Goal: Find contact information: Obtain details needed to contact an individual or organization

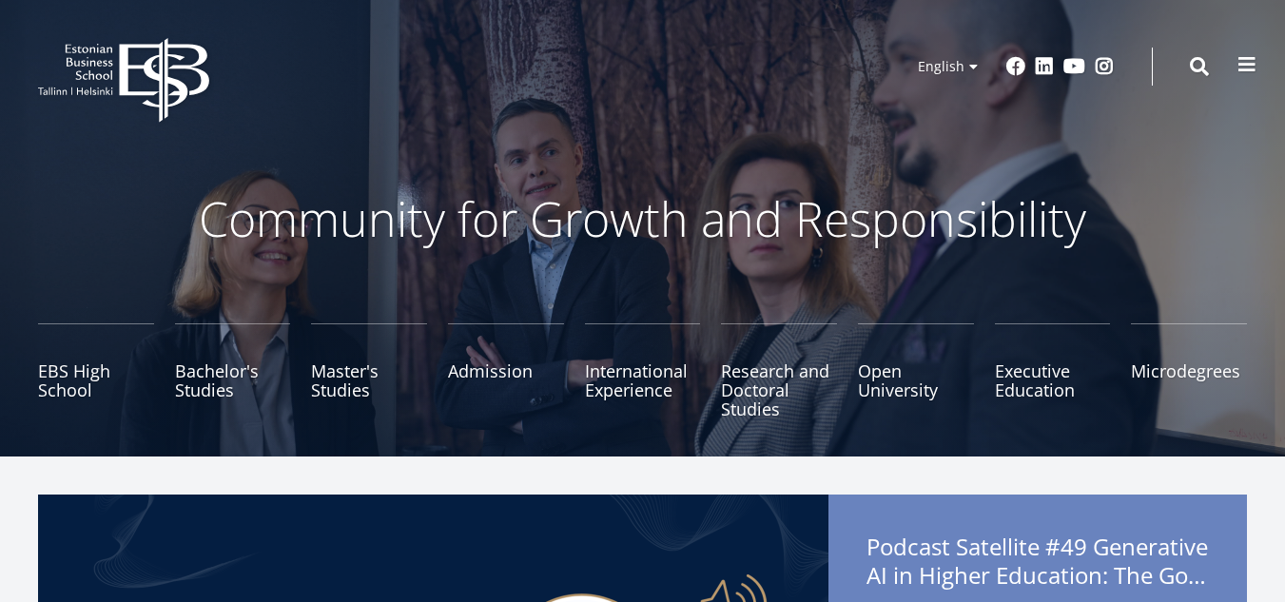
click at [1256, 67] on button at bounding box center [1247, 65] width 38 height 38
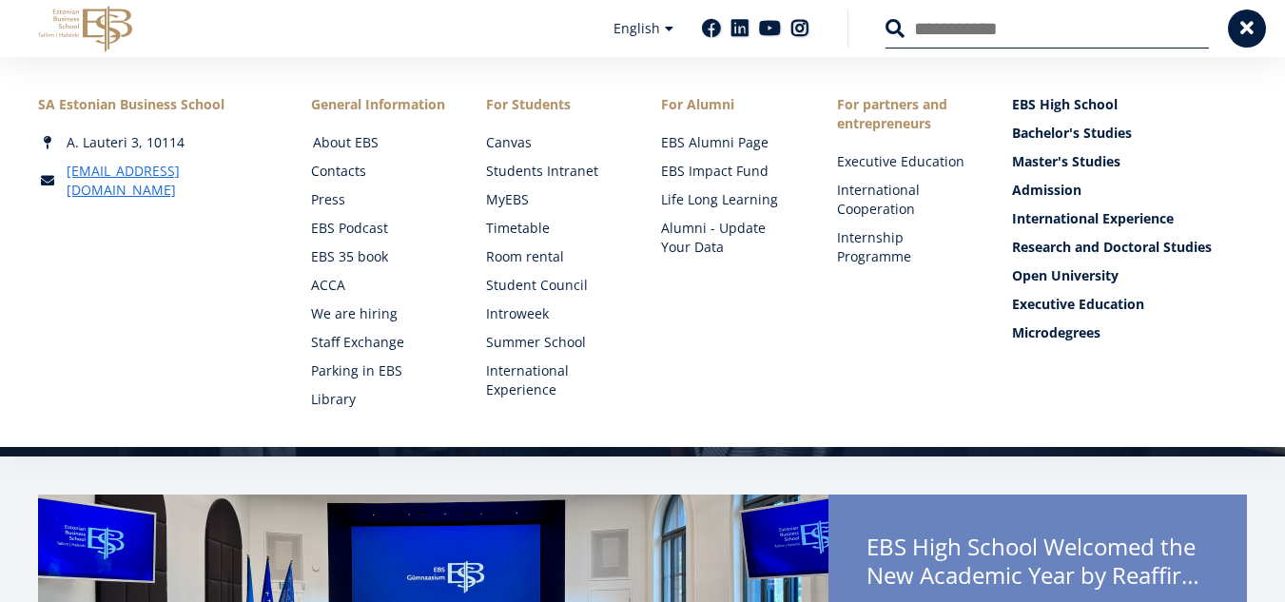
click at [373, 143] on link "About EBS" at bounding box center [381, 142] width 137 height 19
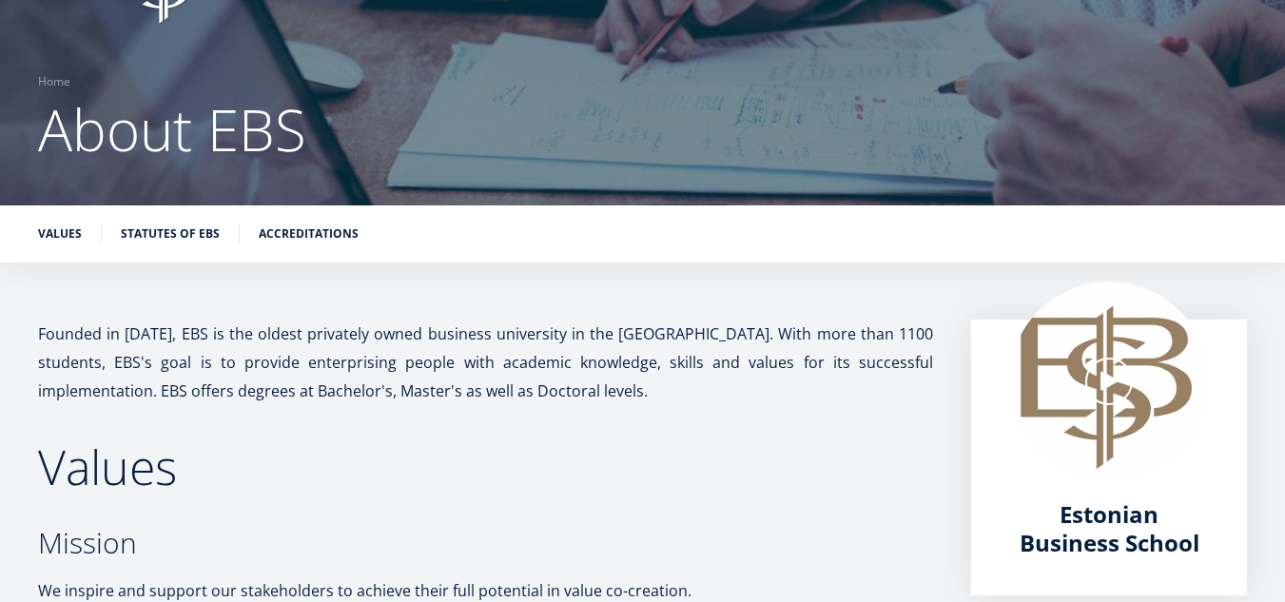
scroll to position [101, 0]
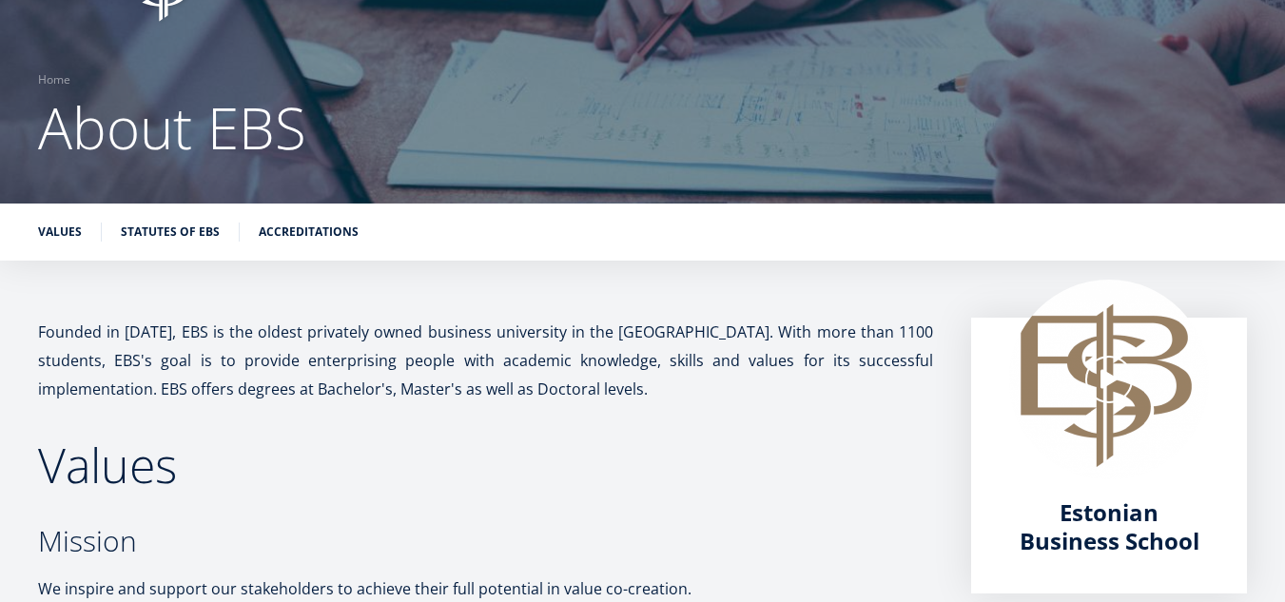
drag, startPoint x: 0, startPoint y: 0, endPoint x: 278, endPoint y: 315, distance: 419.7
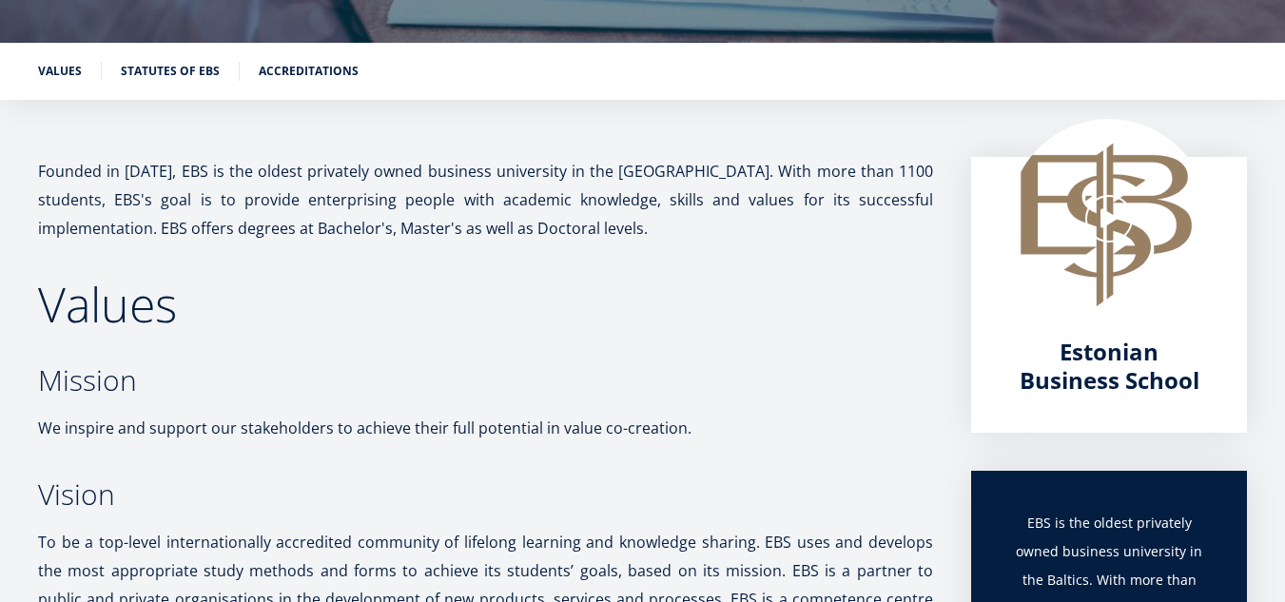
scroll to position [0, 0]
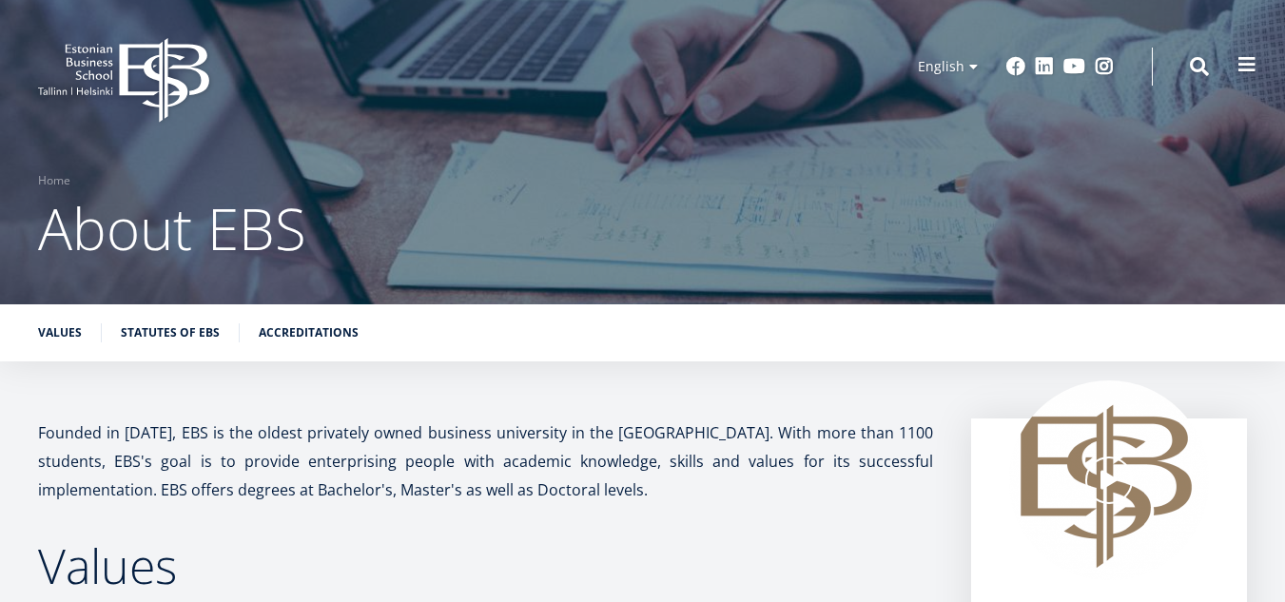
click at [1255, 62] on span at bounding box center [1246, 64] width 19 height 19
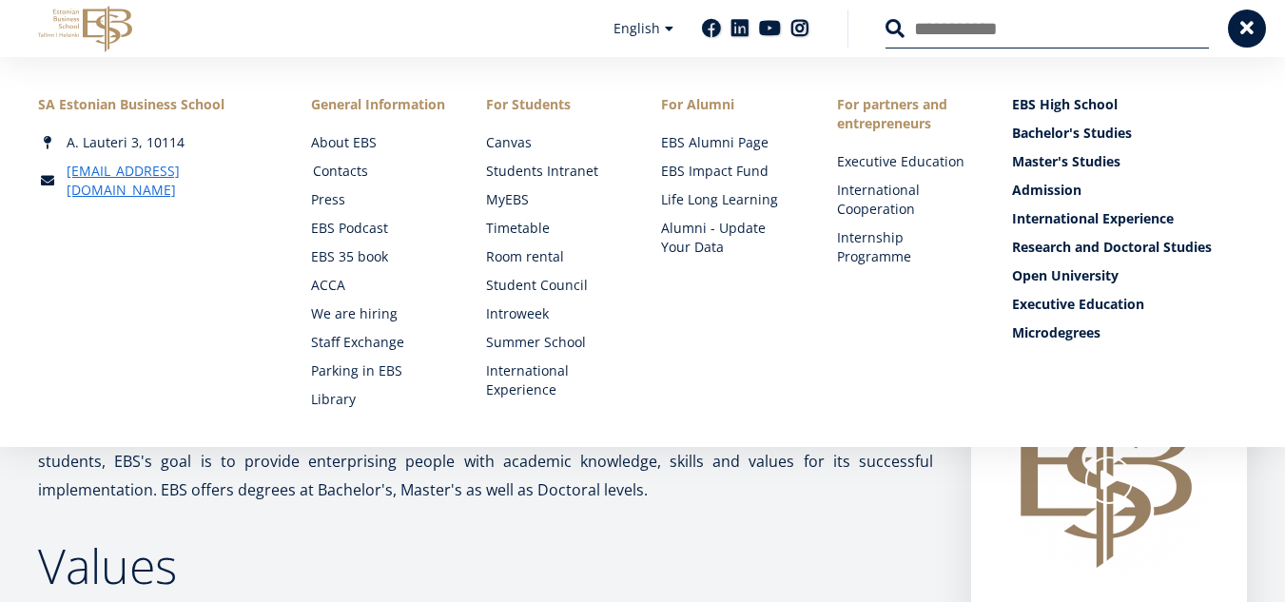
click at [331, 167] on link "Contacts" at bounding box center [381, 171] width 137 height 19
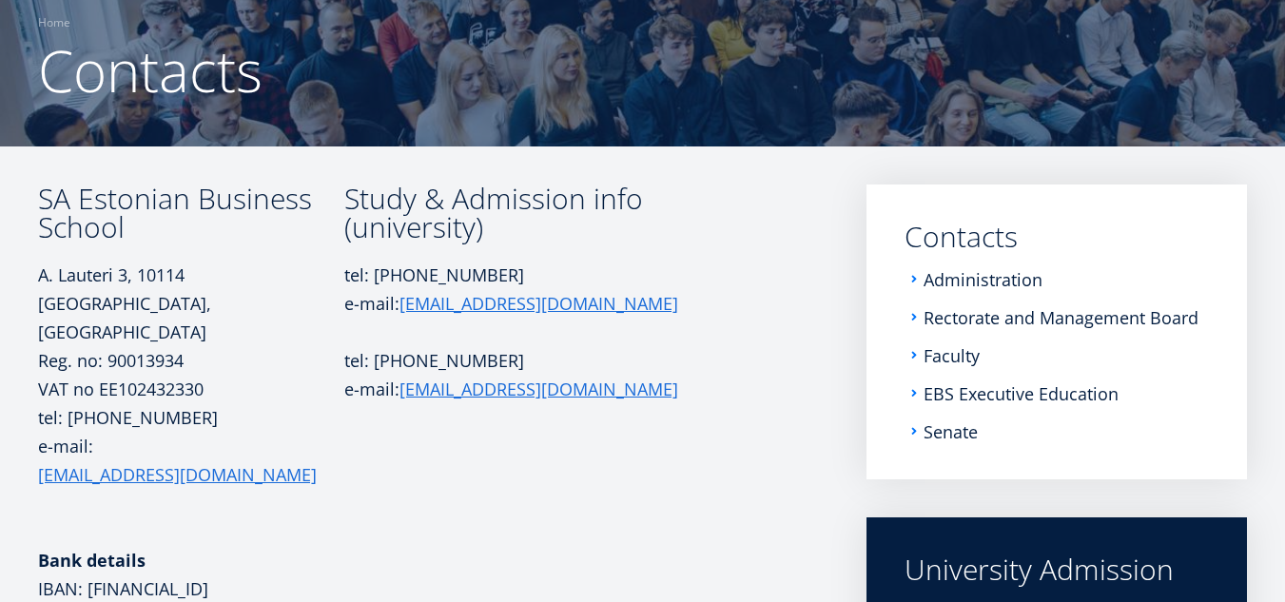
scroll to position [159, 0]
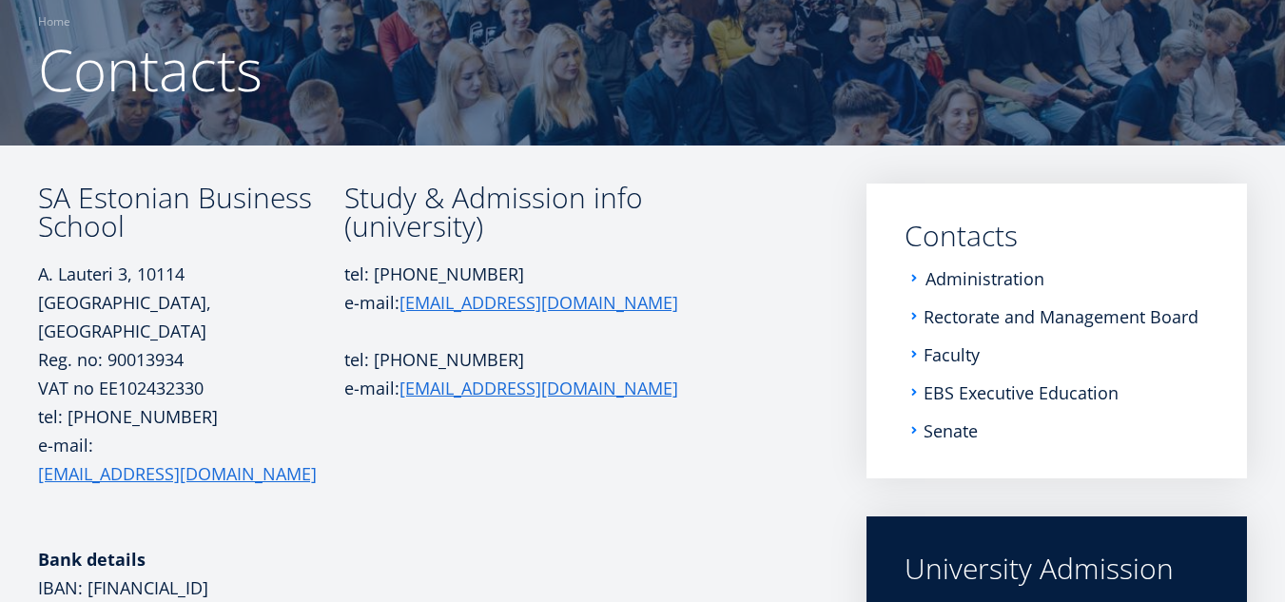
click at [949, 280] on link "Administration" at bounding box center [984, 278] width 119 height 19
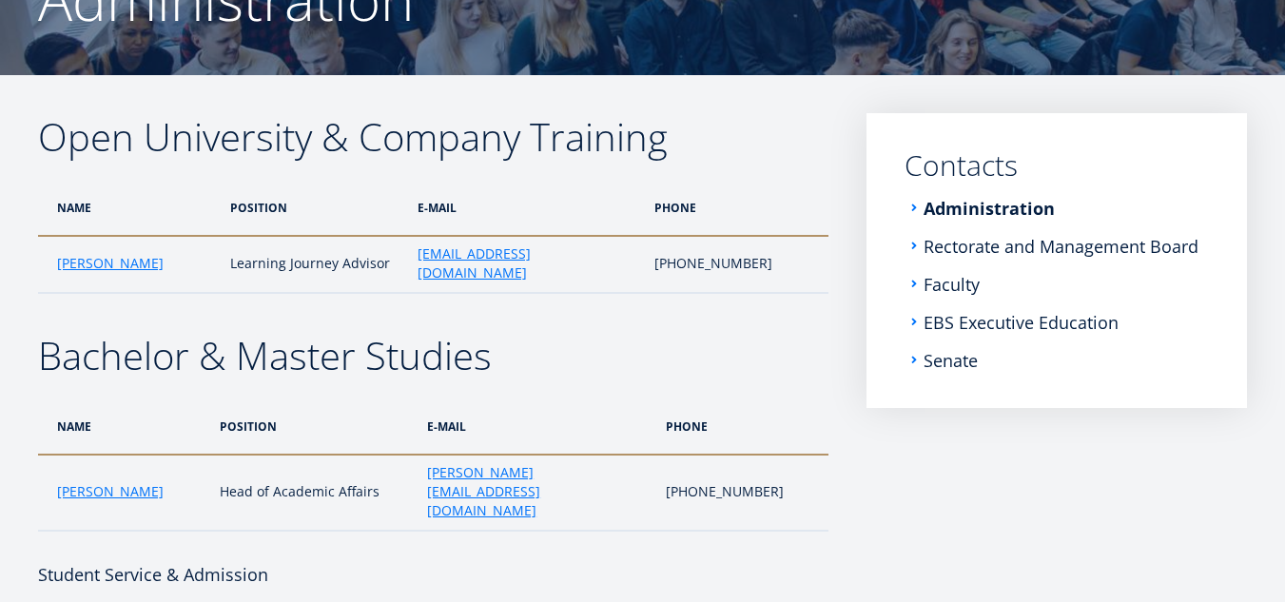
scroll to position [231, 0]
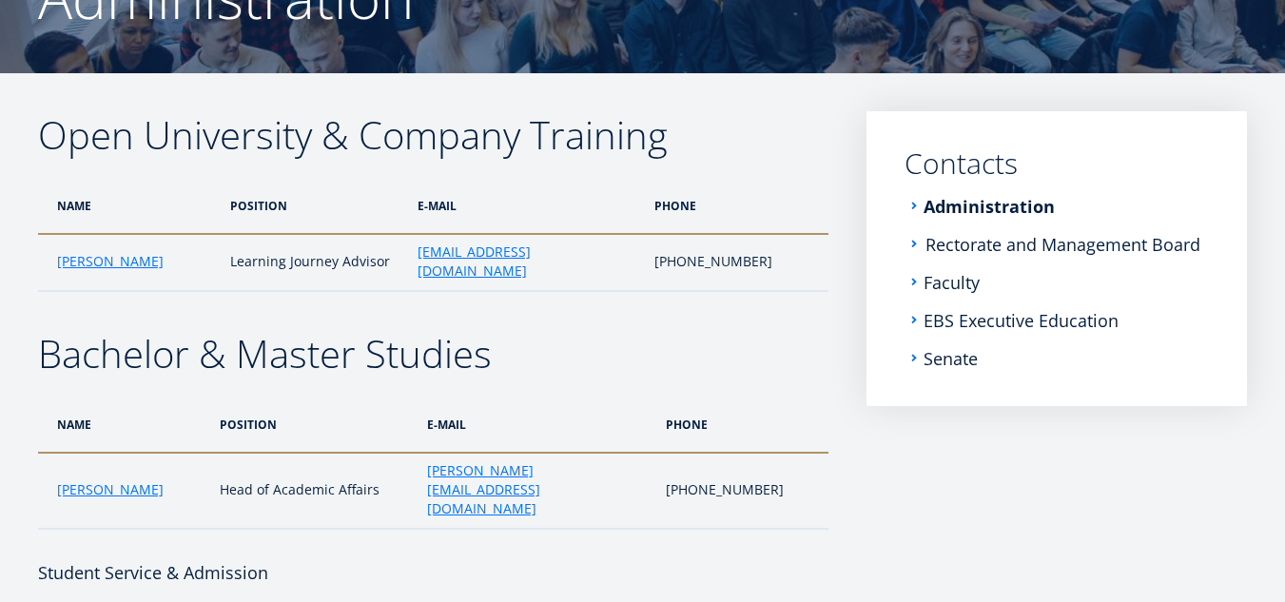
click at [975, 235] on link "Rectorate and Management Board" at bounding box center [1062, 244] width 275 height 19
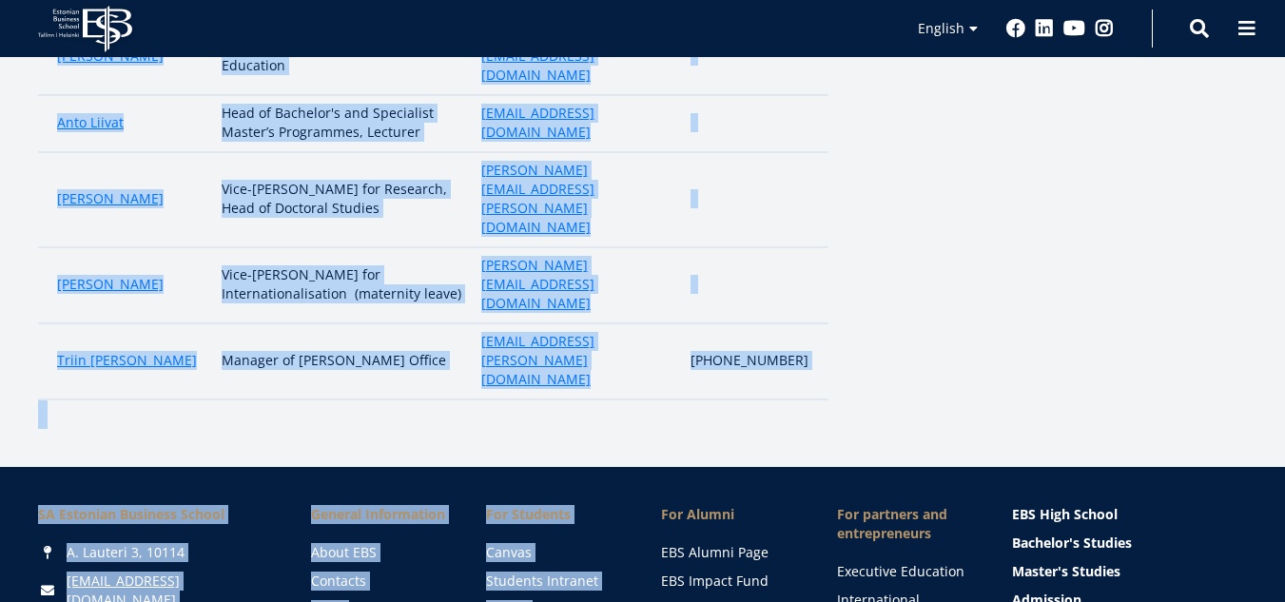
scroll to position [768, 0]
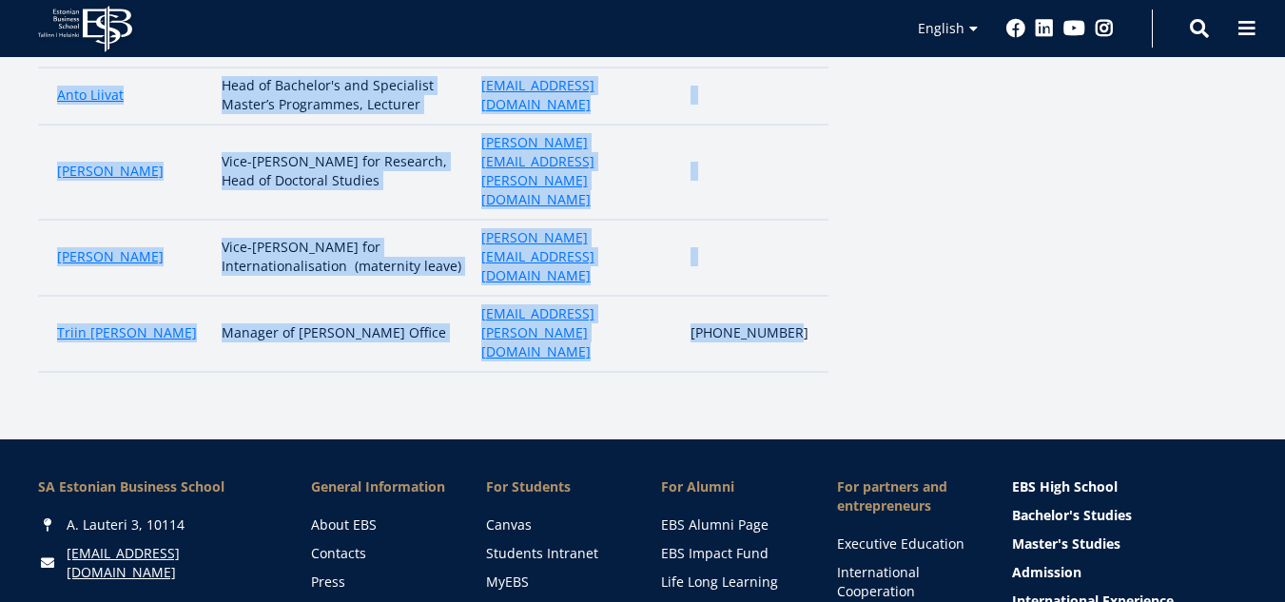
drag, startPoint x: 45, startPoint y: 188, endPoint x: 815, endPoint y: 204, distance: 770.4
click at [815, 204] on tbody "Meelis Kitsing [PERSON_NAME], Chairman of the Management Board, Professor [EMAI…" at bounding box center [433, 58] width 790 height 628
copy tbody "[PERSON_NAME] [PERSON_NAME], Chairman of the Management Board, Professor [PERSO…"
